Goal: Task Accomplishment & Management: Complete application form

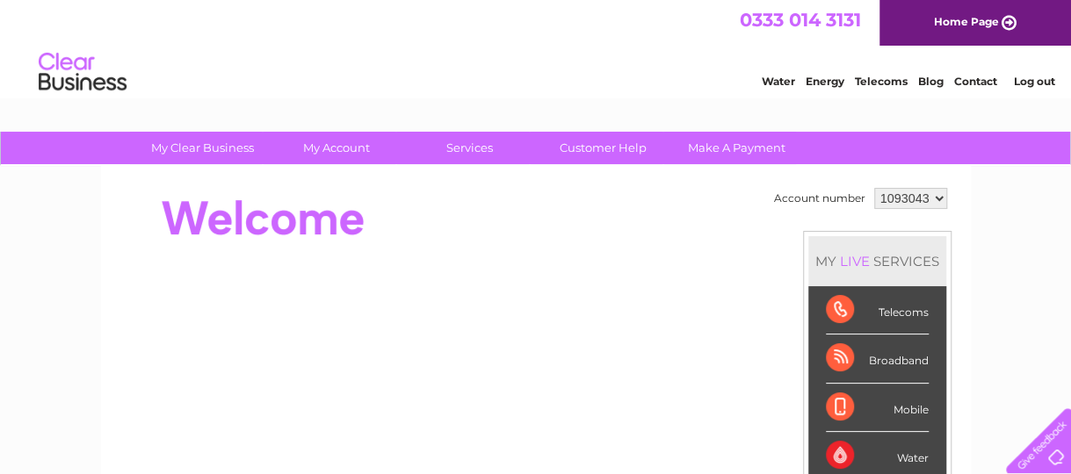
click at [933, 192] on select "1093043 1094237 1115582" at bounding box center [910, 198] width 73 height 21
select select "1115582"
click at [874, 188] on select "1093043 1094237 1115582" at bounding box center [910, 198] width 73 height 21
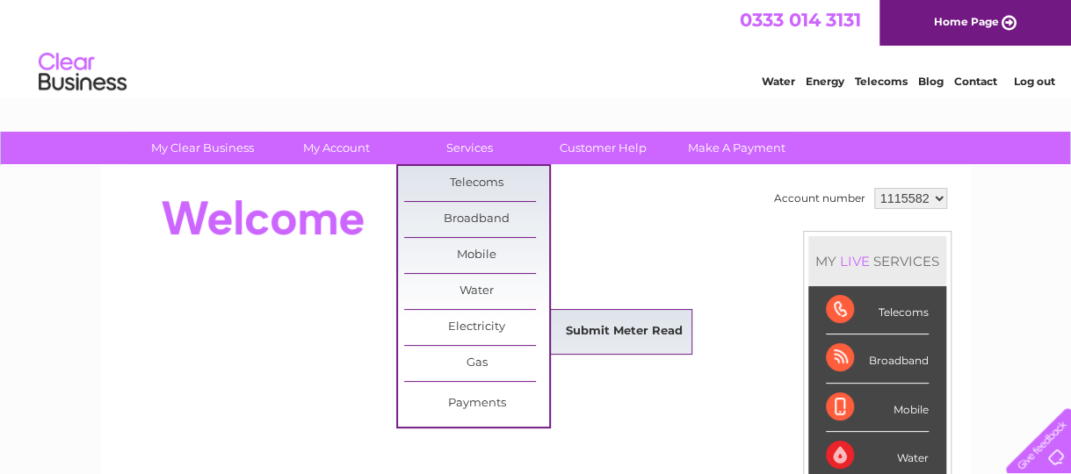
click at [594, 329] on link "Submit Meter Read" at bounding box center [624, 331] width 145 height 35
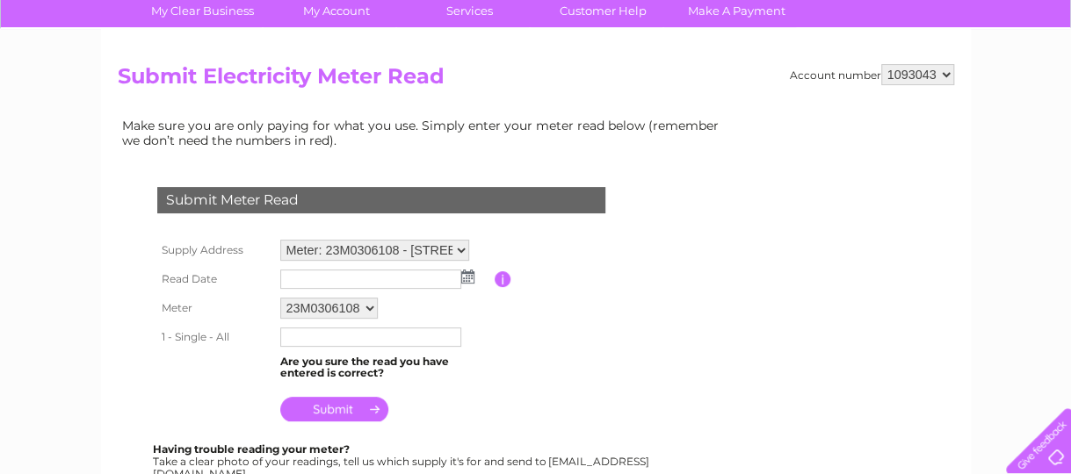
scroll to position [176, 0]
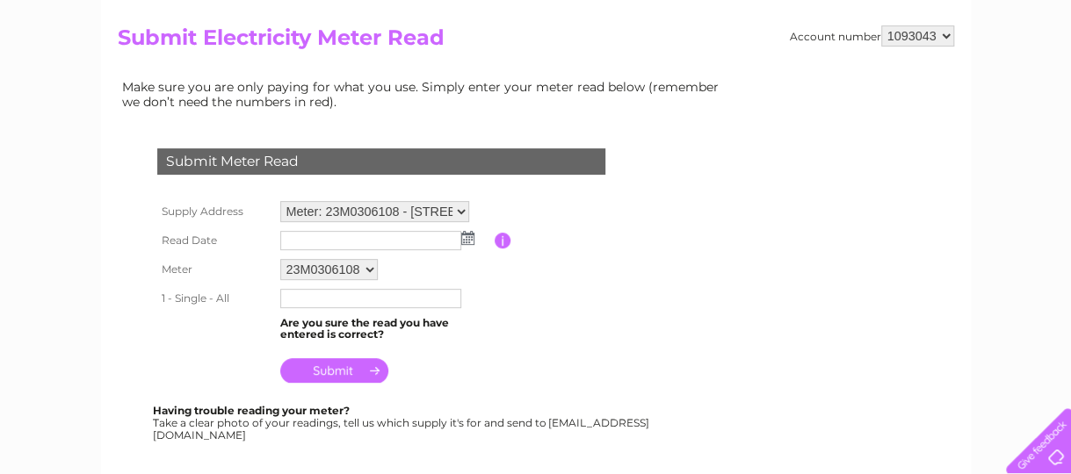
click at [943, 32] on select "1093043 1094237 1115582" at bounding box center [917, 35] width 73 height 21
select select "1115582"
click at [881, 25] on select "1093043 1094237 1115582" at bounding box center [917, 35] width 73 height 21
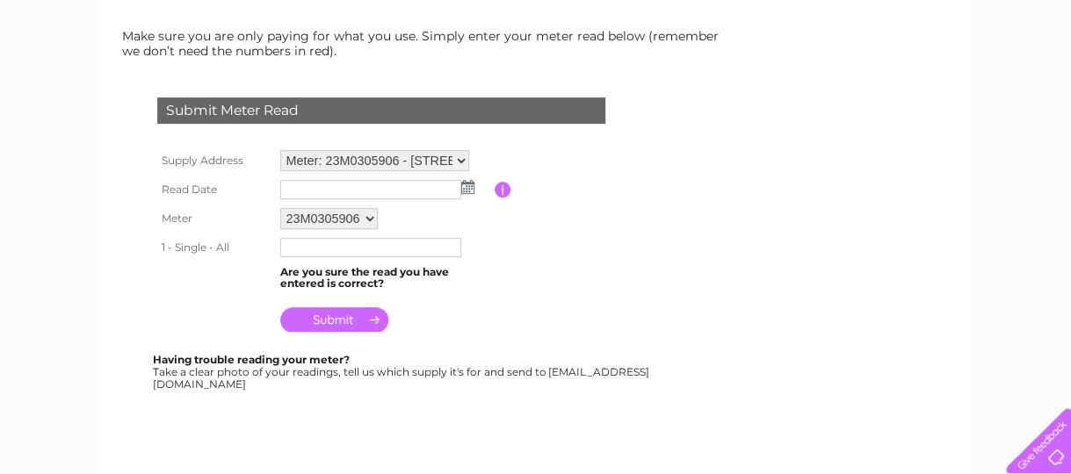
scroll to position [264, 0]
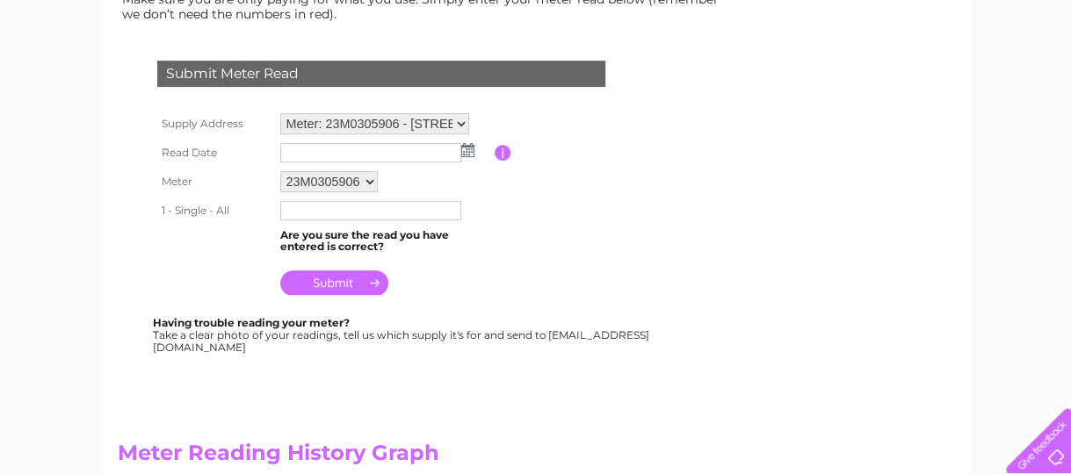
click at [462, 148] on img at bounding box center [467, 150] width 13 height 14
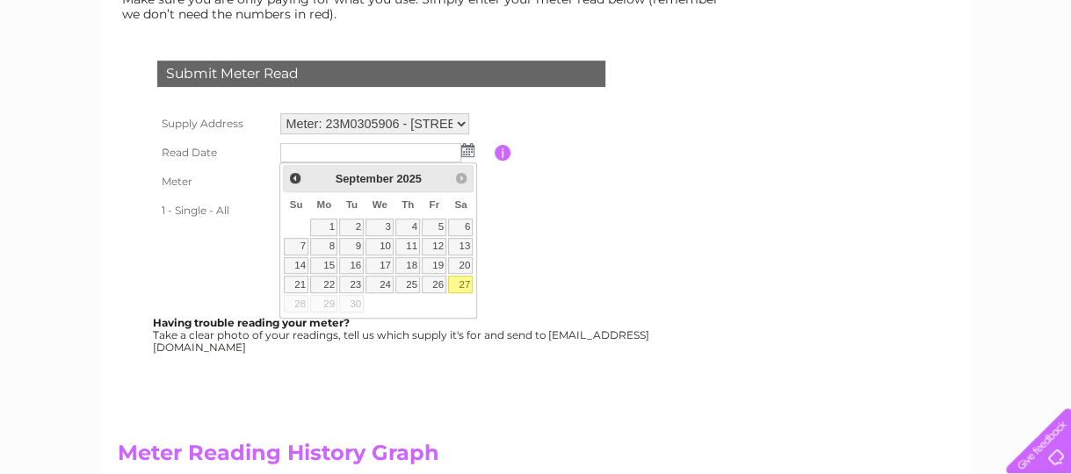
click at [464, 280] on link "27" at bounding box center [460, 285] width 25 height 18
type input "2025/09/27"
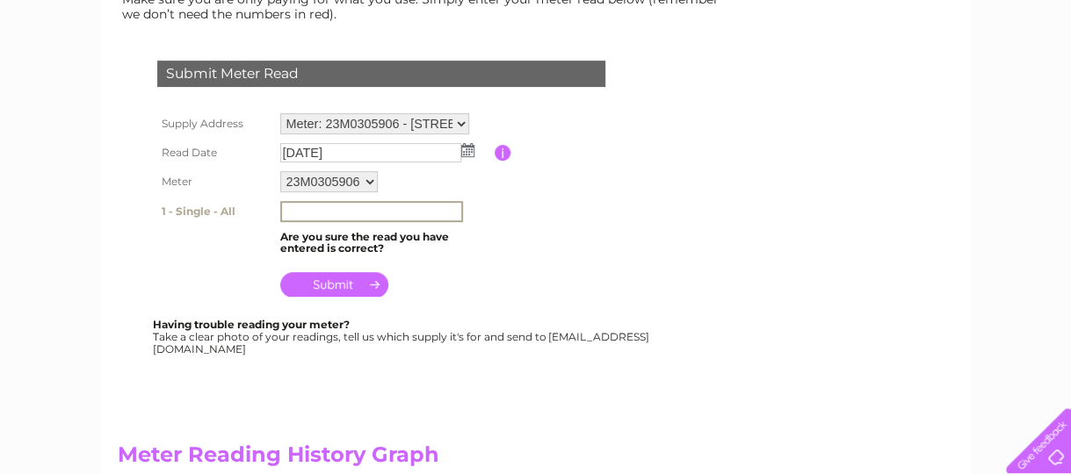
click at [300, 211] on input "text" at bounding box center [371, 211] width 183 height 21
type input "01930"
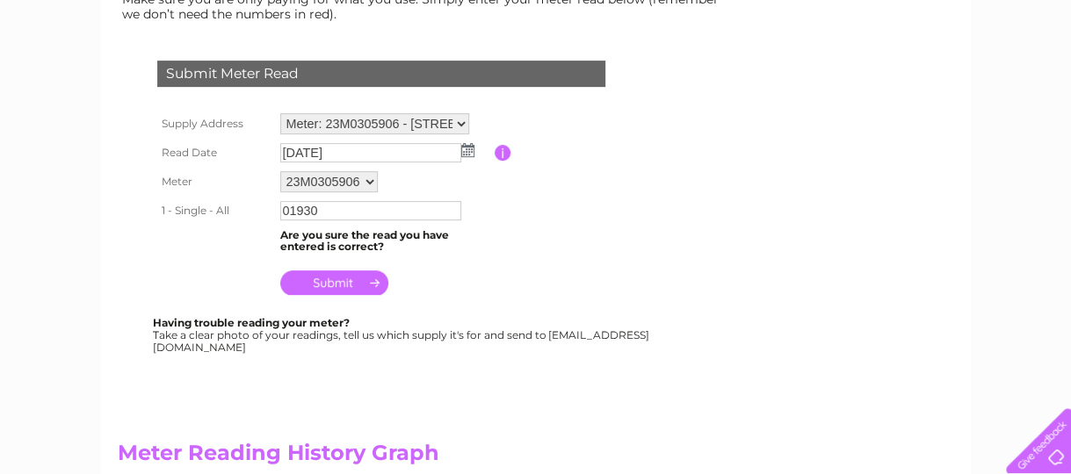
click at [342, 284] on input "submit" at bounding box center [334, 283] width 108 height 25
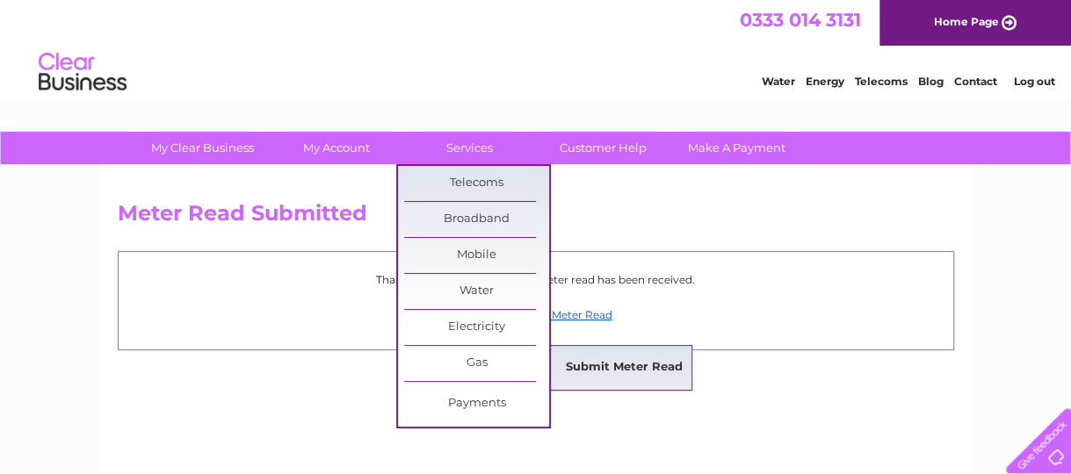
click at [587, 360] on link "Submit Meter Read" at bounding box center [624, 367] width 145 height 35
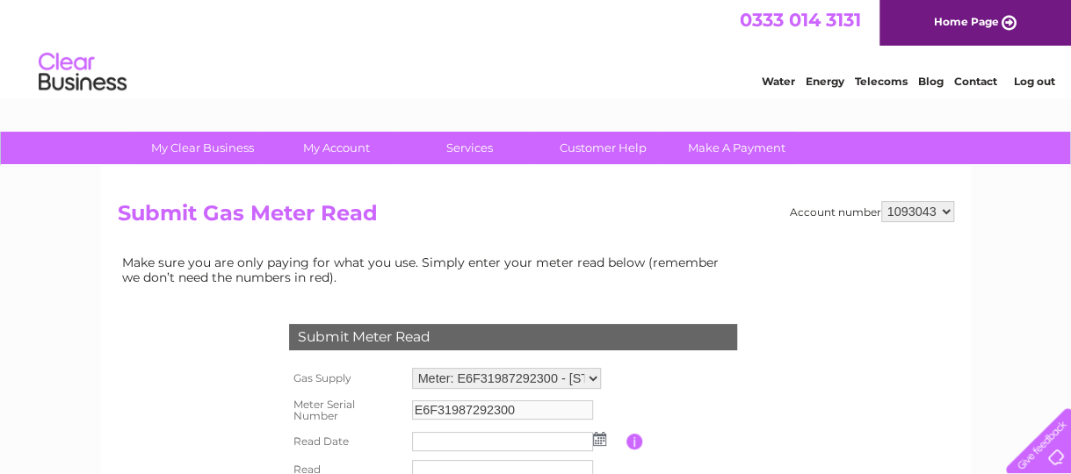
click at [944, 206] on select "1093043 1094237 1115582" at bounding box center [917, 211] width 73 height 21
select select "1115582"
click at [881, 201] on select "1093043 1094237 1115582" at bounding box center [917, 211] width 73 height 21
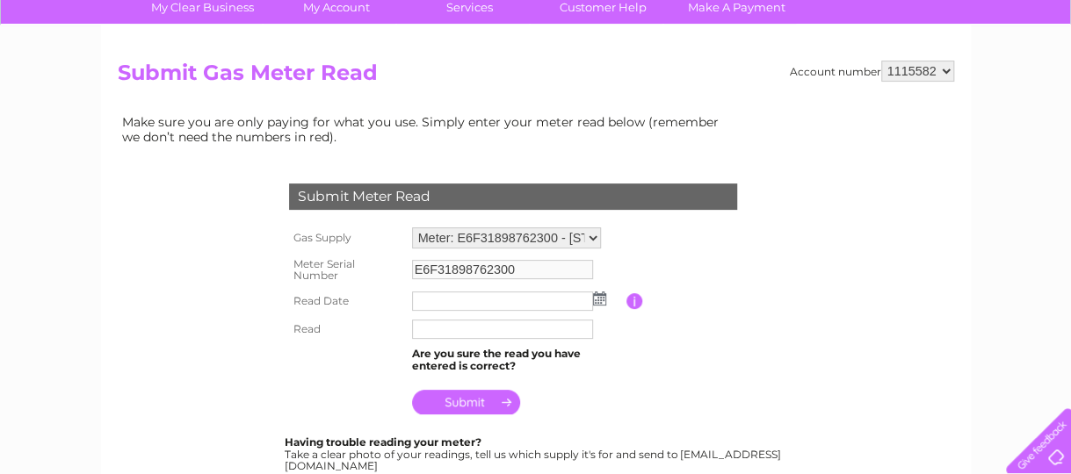
scroll to position [176, 0]
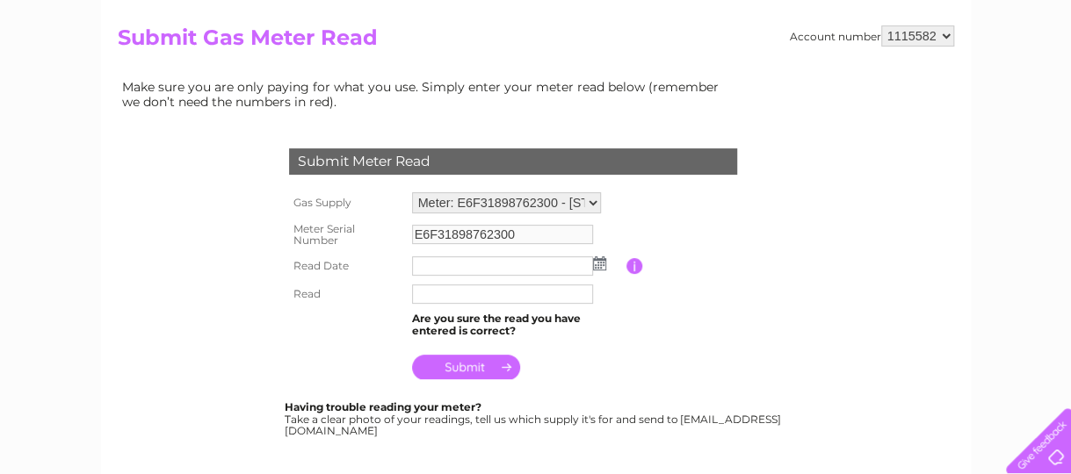
click at [600, 265] on img at bounding box center [599, 263] width 13 height 14
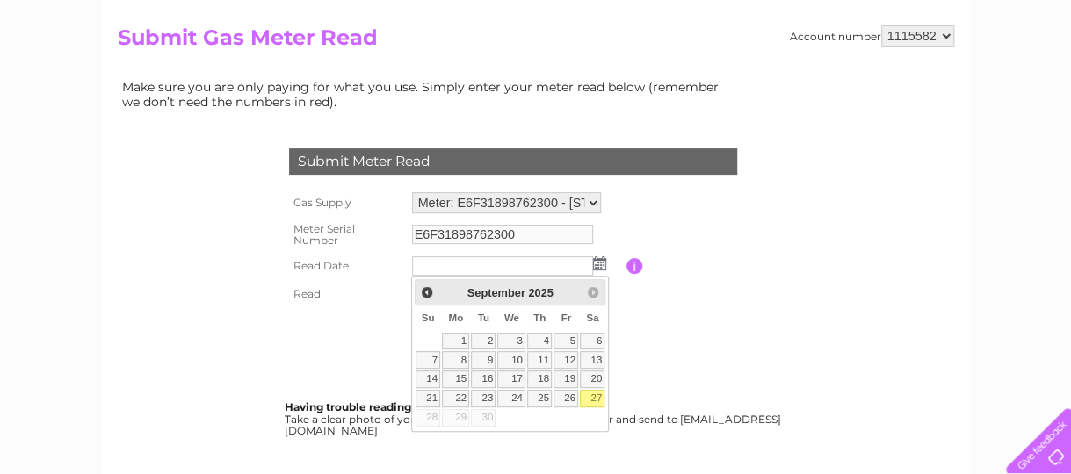
click at [596, 395] on link "27" at bounding box center [592, 399] width 25 height 18
type input "[DATE]"
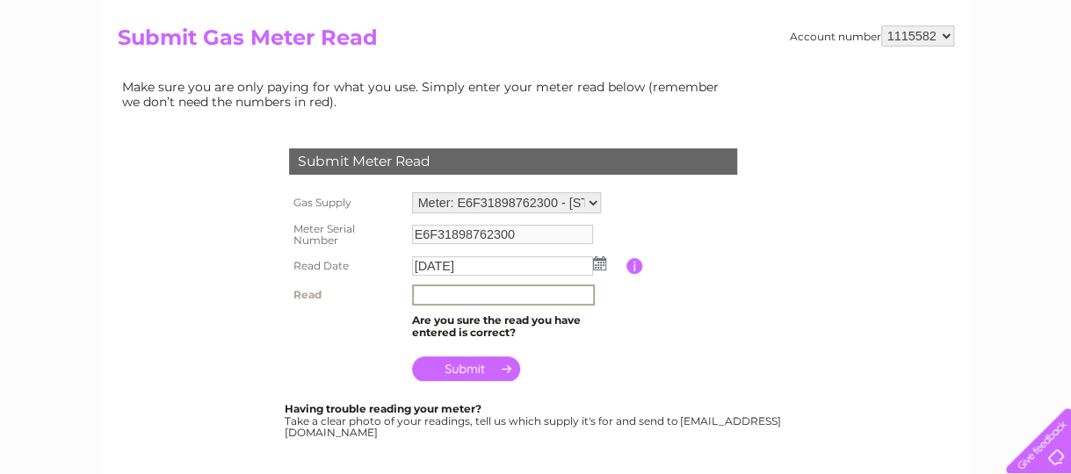
click at [423, 294] on input "text" at bounding box center [503, 295] width 183 height 21
type input "00665"
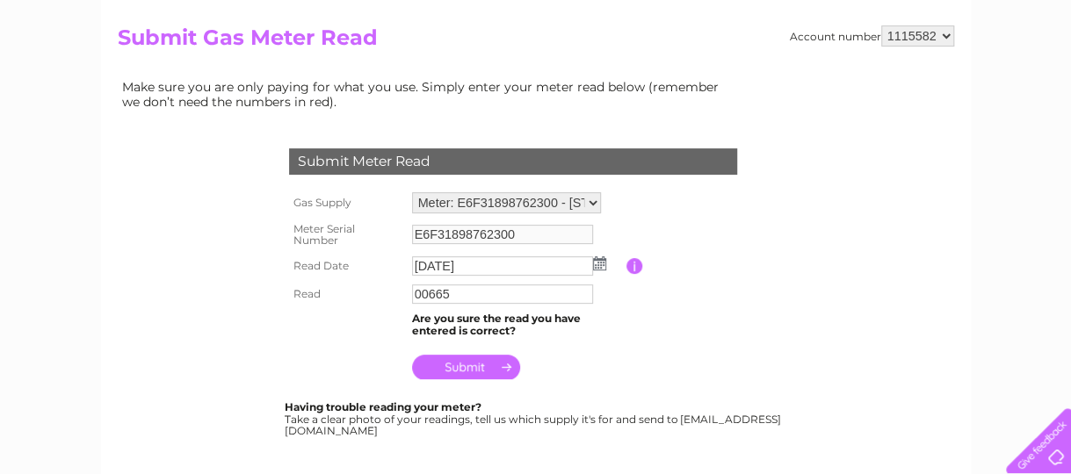
click at [456, 365] on input "submit" at bounding box center [466, 367] width 108 height 25
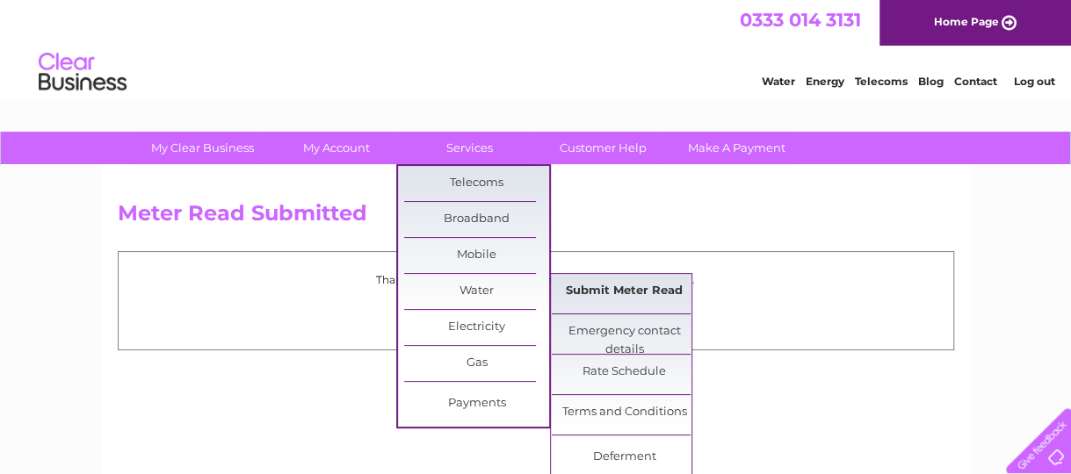
click at [618, 284] on link "Submit Meter Read" at bounding box center [624, 291] width 145 height 35
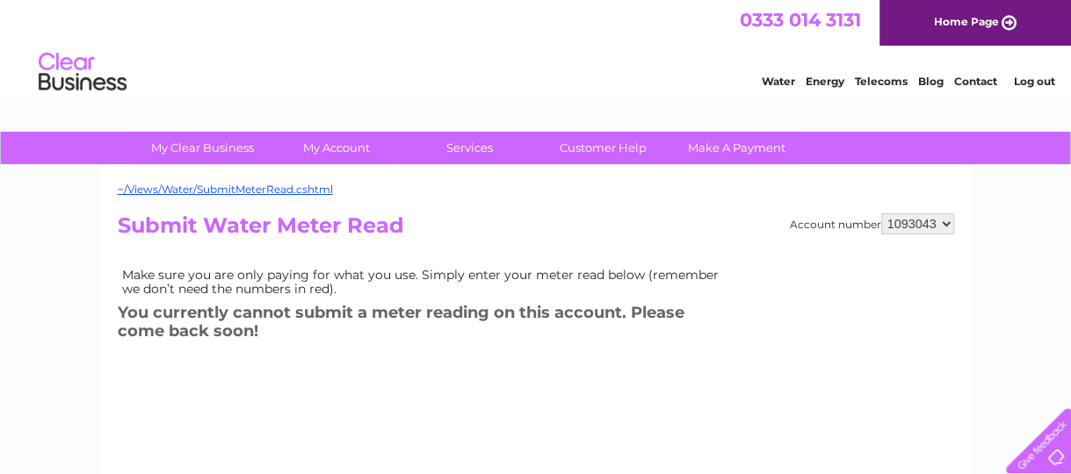
click at [942, 220] on select "1093043 1094237 1115582" at bounding box center [917, 223] width 73 height 21
select select "1115582"
click at [881, 213] on select "1093043 1094237 1115582" at bounding box center [917, 223] width 73 height 21
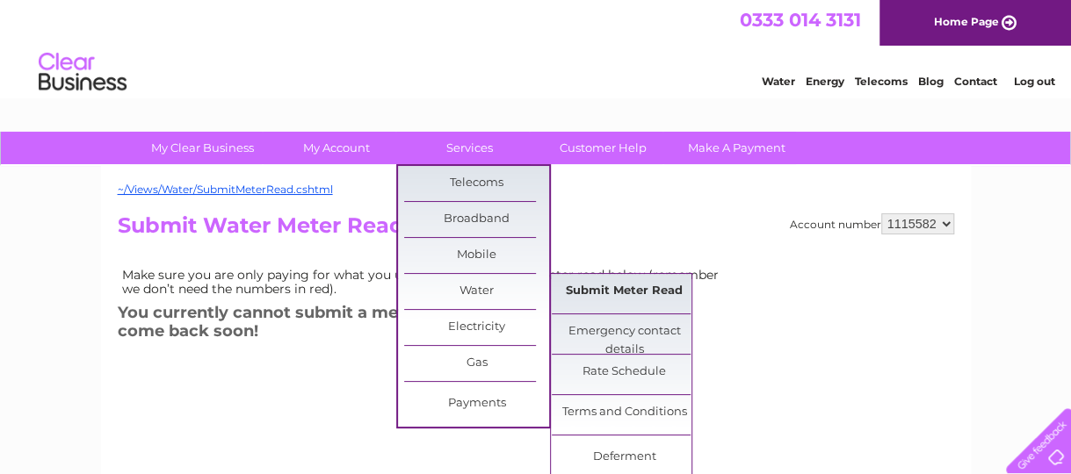
click at [588, 285] on link "Submit Meter Read" at bounding box center [624, 291] width 145 height 35
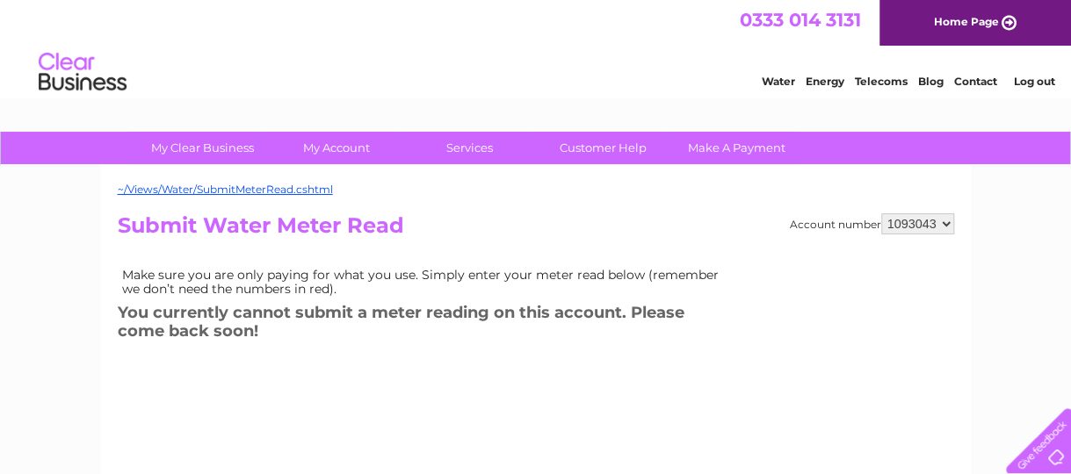
click at [949, 222] on select "1093043 1094237 1115582" at bounding box center [917, 223] width 73 height 21
select select "1115582"
click at [881, 213] on select "1093043 1094237 1115582" at bounding box center [917, 223] width 73 height 21
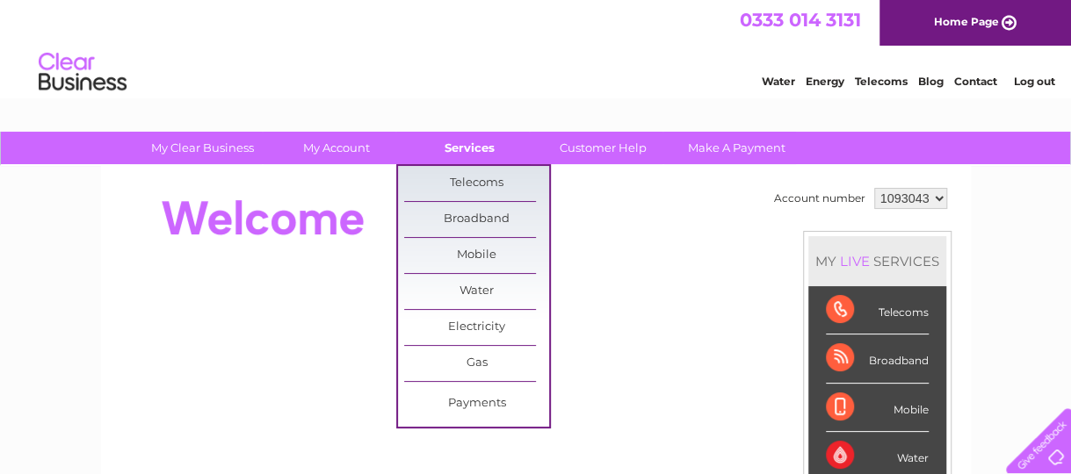
click at [474, 155] on link "Services" at bounding box center [469, 148] width 145 height 32
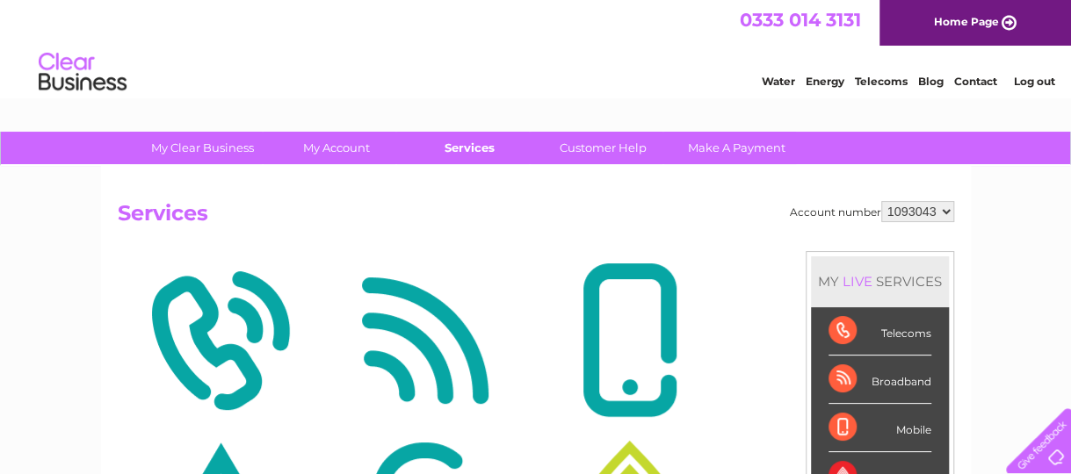
click at [474, 142] on link "Services" at bounding box center [469, 148] width 145 height 32
click at [474, 147] on link "Services" at bounding box center [469, 148] width 145 height 32
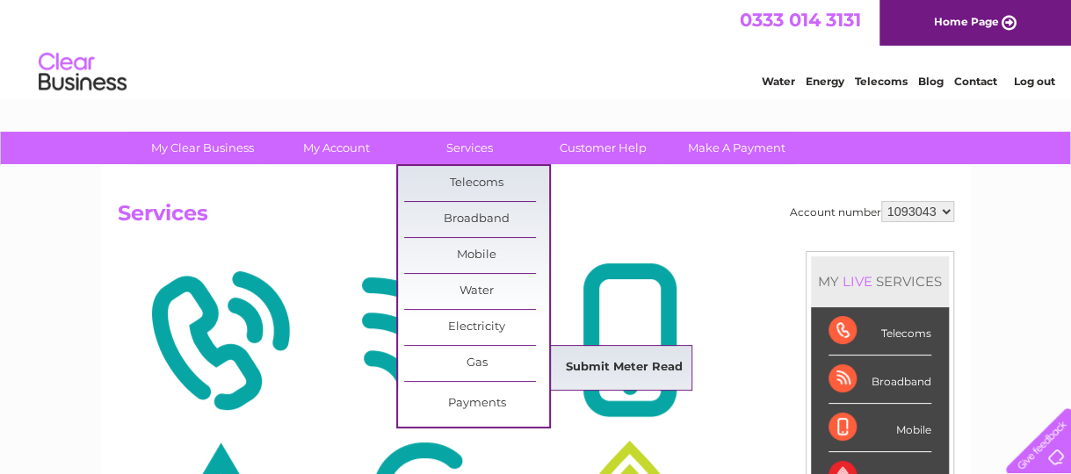
click at [583, 359] on link "Submit Meter Read" at bounding box center [624, 367] width 145 height 35
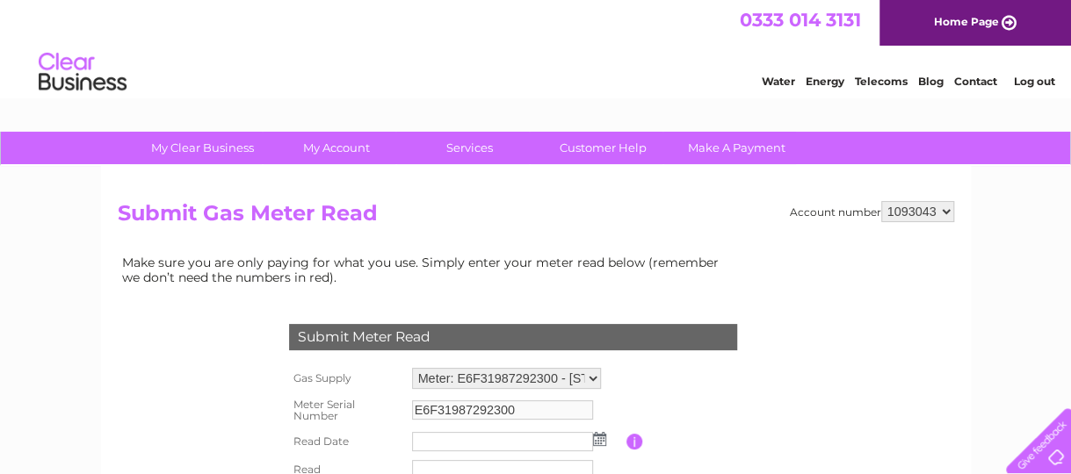
click at [947, 207] on select "1093043 1094237 1115582" at bounding box center [917, 211] width 73 height 21
select select "1094237"
click at [881, 201] on select "1093043 1094237 1115582" at bounding box center [917, 211] width 73 height 21
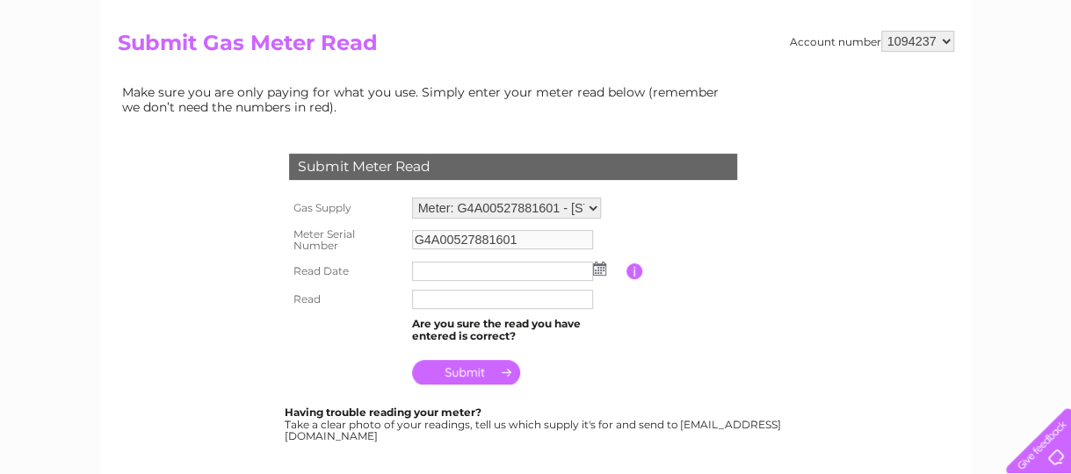
scroll to position [176, 0]
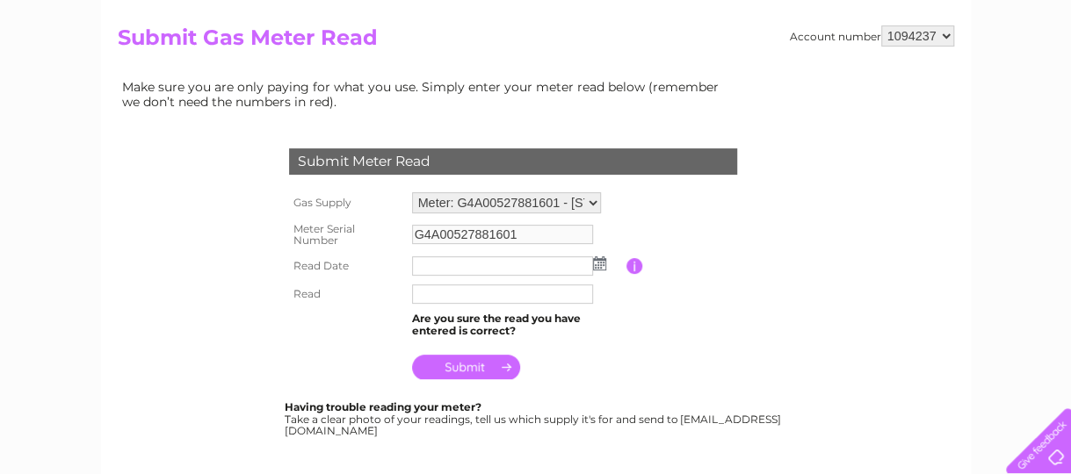
click at [599, 261] on img at bounding box center [599, 263] width 13 height 14
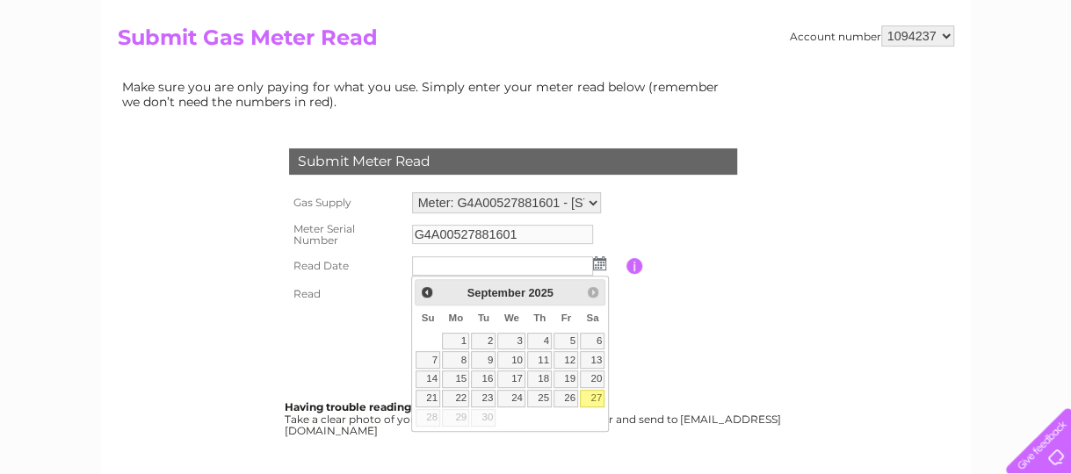
click at [600, 397] on link "27" at bounding box center [592, 399] width 25 height 18
type input "2025/09/27"
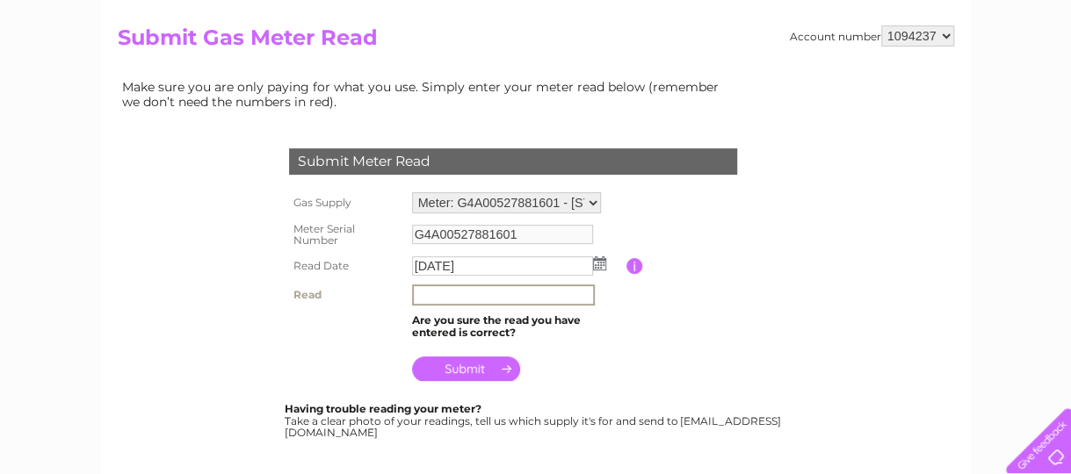
click at [432, 294] on input "text" at bounding box center [503, 295] width 183 height 21
type input "42880"
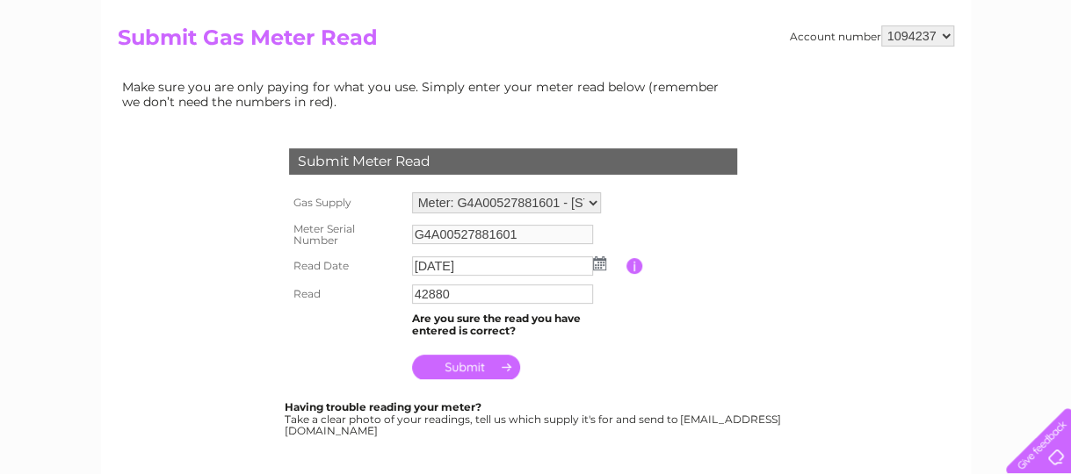
click at [473, 372] on input "submit" at bounding box center [466, 367] width 108 height 25
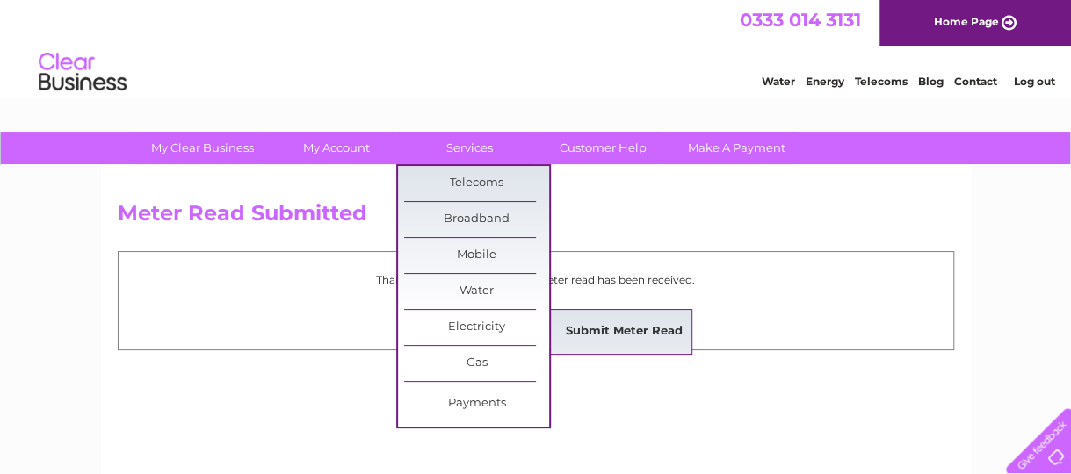
click at [622, 328] on link "Submit Meter Read" at bounding box center [624, 331] width 145 height 35
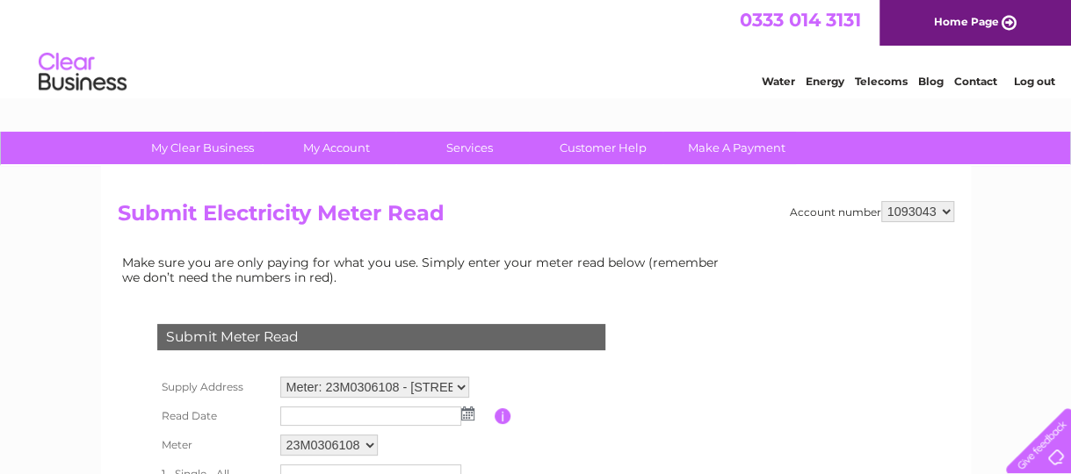
click at [948, 212] on select "1093043 1094237 1115582" at bounding box center [917, 211] width 73 height 21
select select "1094237"
click at [881, 201] on select "1093043 1094237 1115582" at bounding box center [917, 211] width 73 height 21
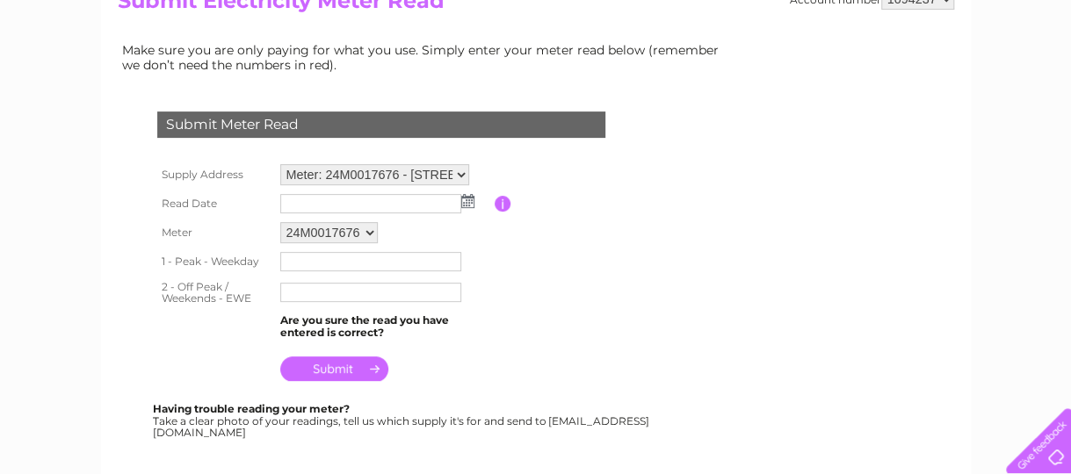
scroll to position [264, 0]
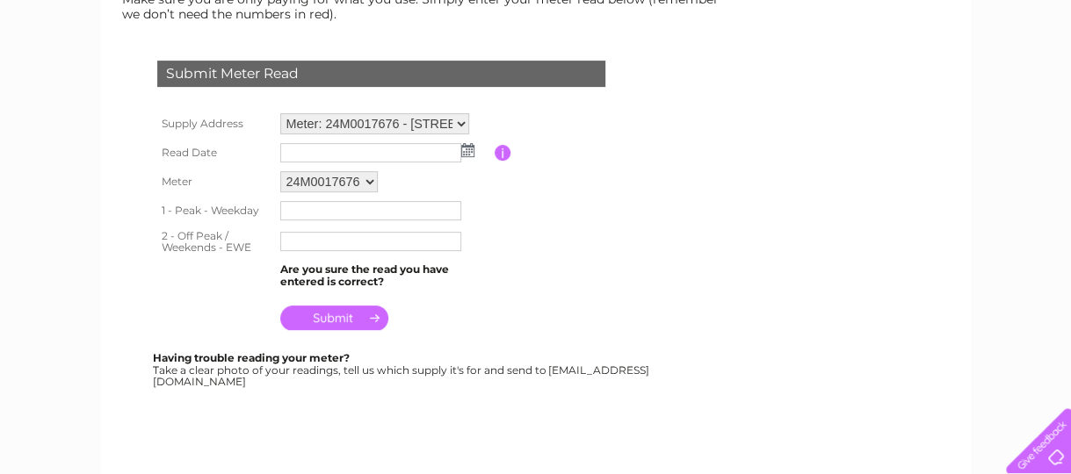
click at [464, 145] on img at bounding box center [467, 150] width 13 height 14
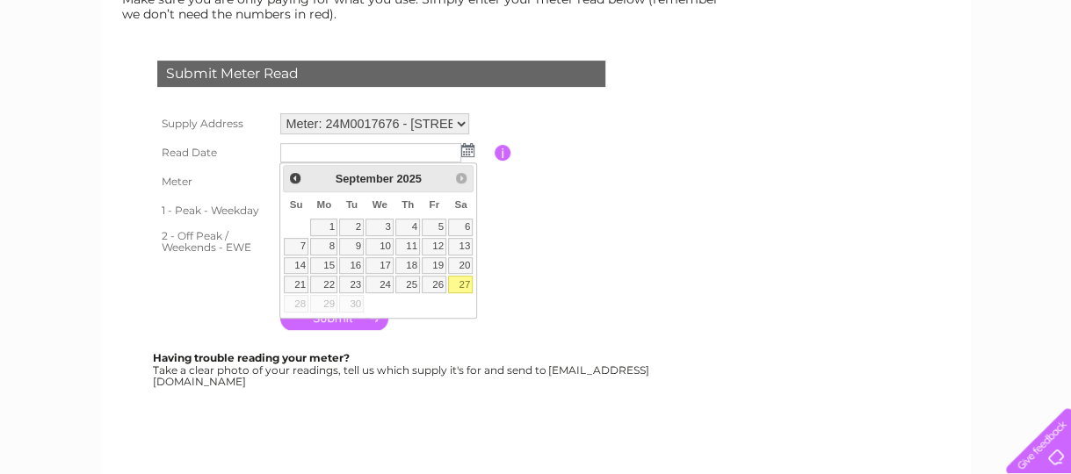
click at [466, 277] on link "27" at bounding box center [460, 285] width 25 height 18
type input "2025/09/27"
